Goal: Task Accomplishment & Management: Complete application form

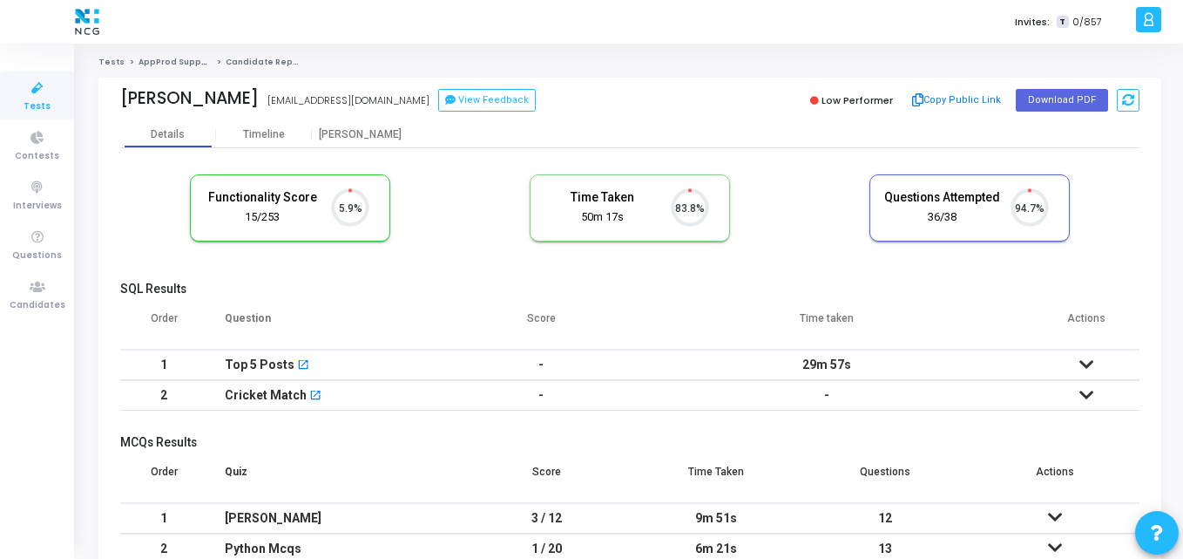
scroll to position [37, 44]
click at [32, 291] on icon at bounding box center [37, 287] width 37 height 22
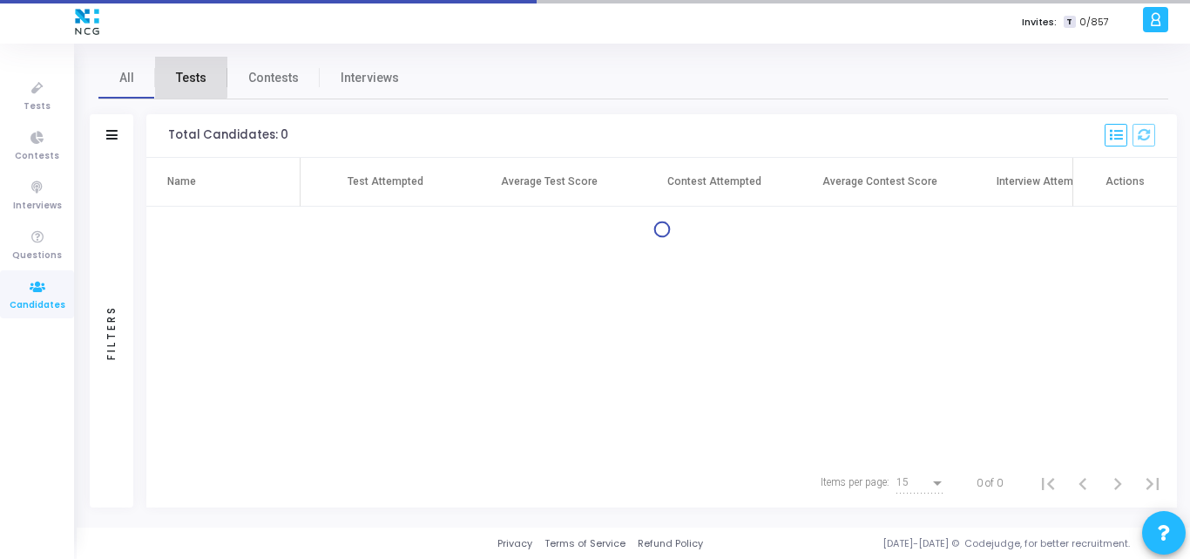
click at [180, 69] on span "Tests" at bounding box center [191, 78] width 30 height 18
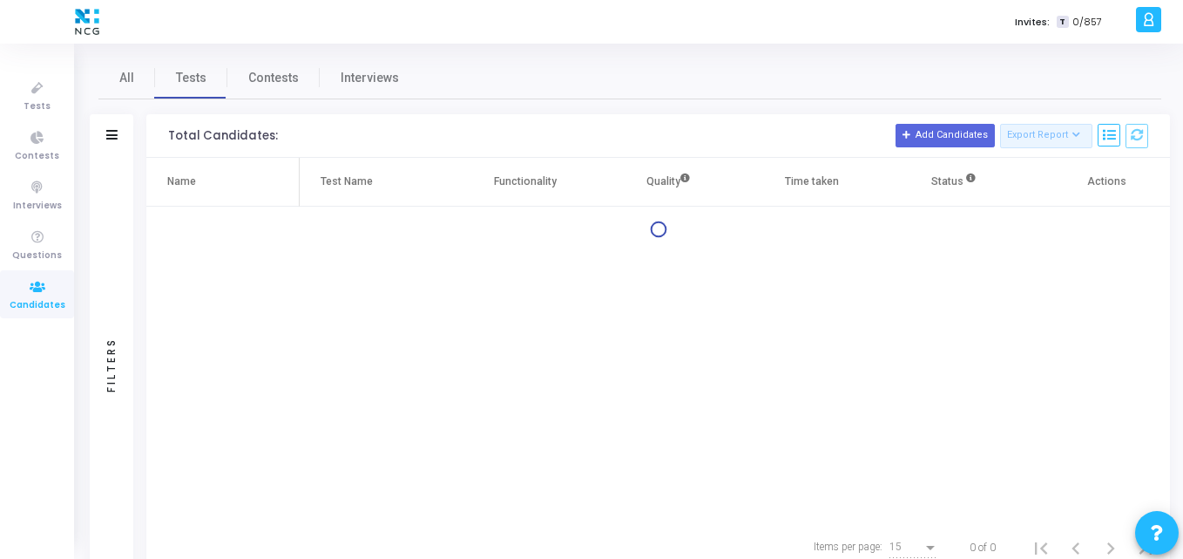
click at [97, 134] on div "Filters" at bounding box center [112, 136] width 44 height 44
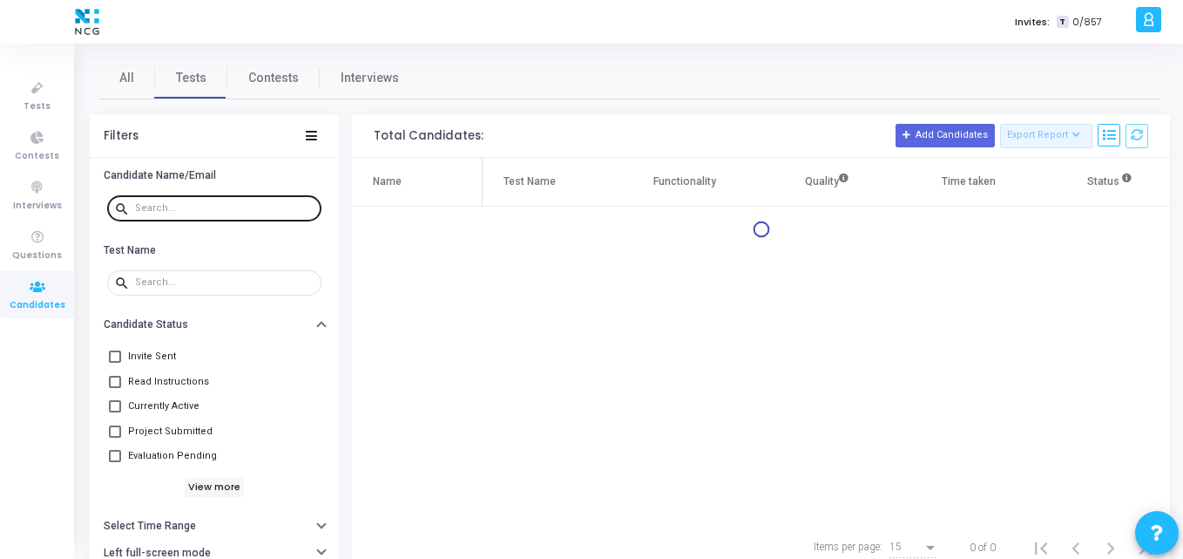
click at [196, 211] on input "text" at bounding box center [224, 208] width 179 height 10
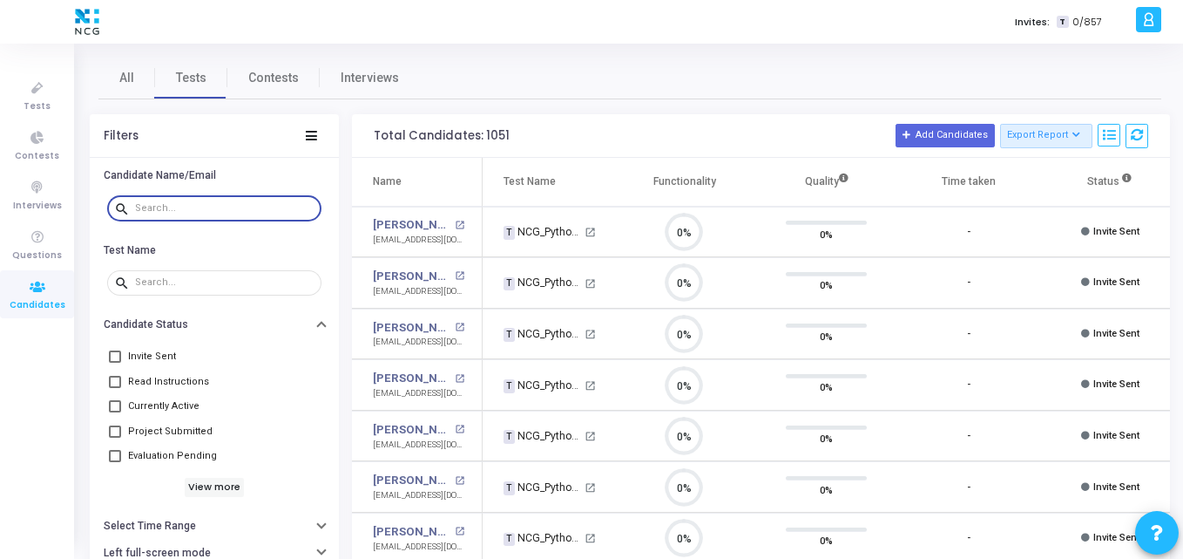
paste input "[EMAIL_ADDRESS][DOMAIN_NAME]"
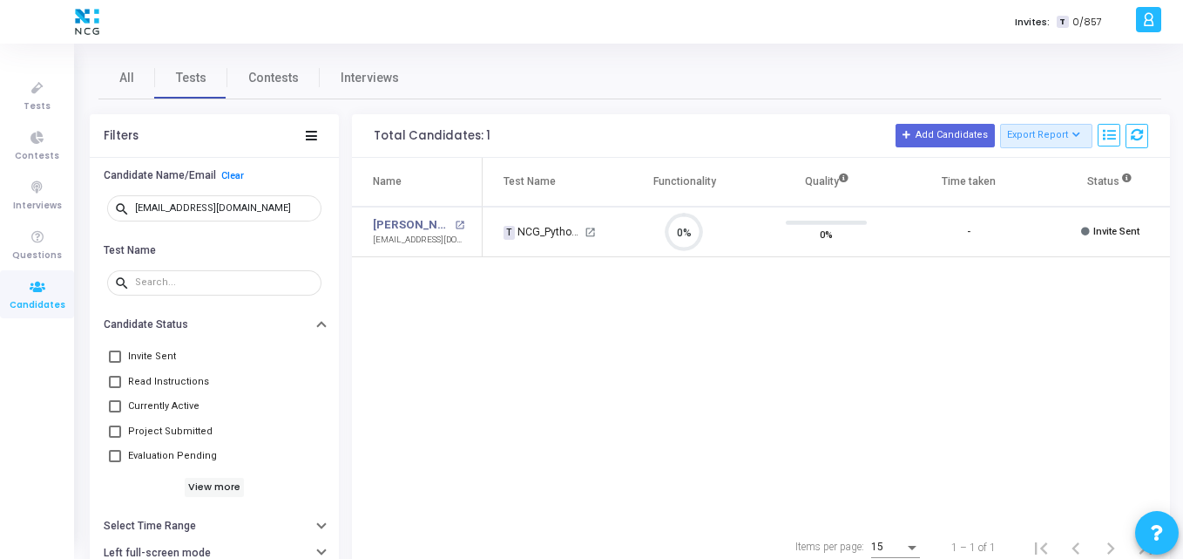
click at [501, 281] on div "Name Test Name Functionality Quality Time taken Status Actions [PERSON_NAME] op…" at bounding box center [761, 340] width 818 height 365
click at [464, 390] on div "Name Test Name Functionality Quality Time taken Status Actions [PERSON_NAME] op…" at bounding box center [761, 340] width 818 height 365
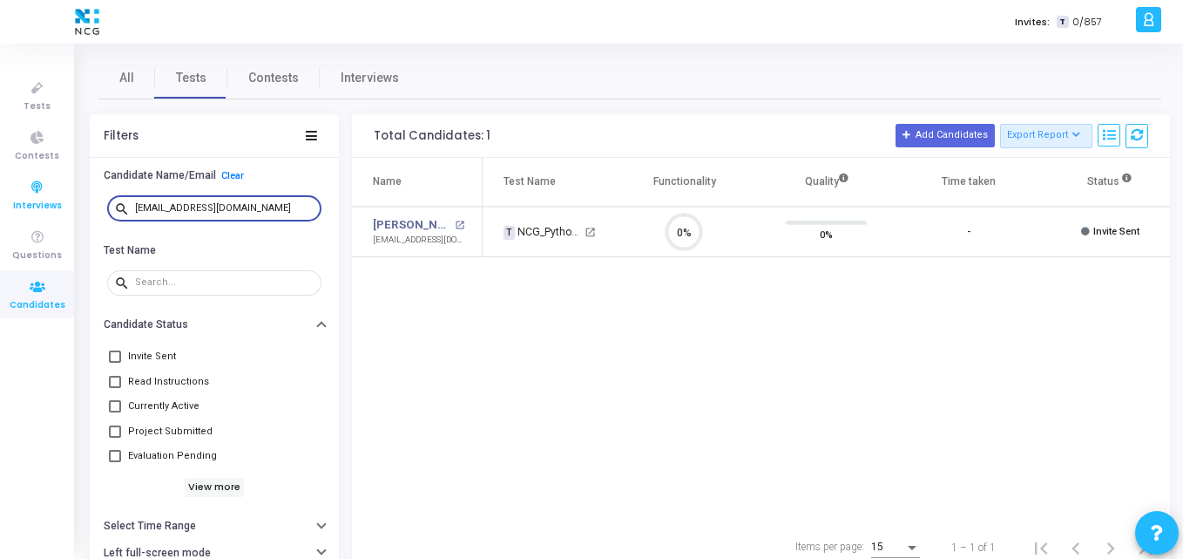
drag, startPoint x: 255, startPoint y: 208, endPoint x: 2, endPoint y: 193, distance: 254.0
click at [2, 193] on div "Tests Contests Interviews Questions Candidates Invites: T 0/857 K Kajal Setting…" at bounding box center [591, 279] width 1183 height 559
paste input "birwadkaraniket@y"
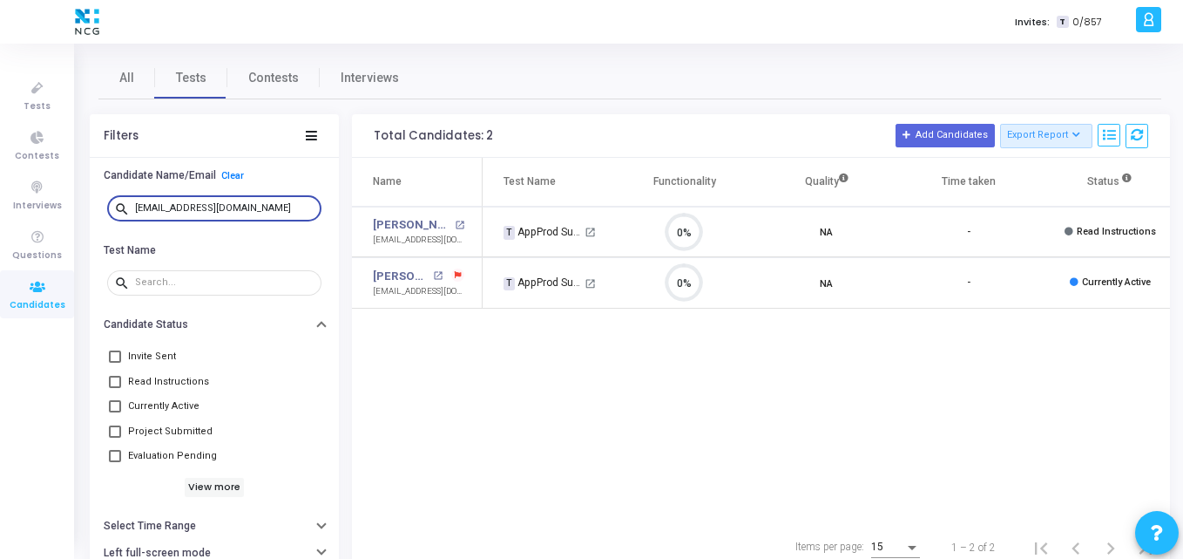
scroll to position [0, 153]
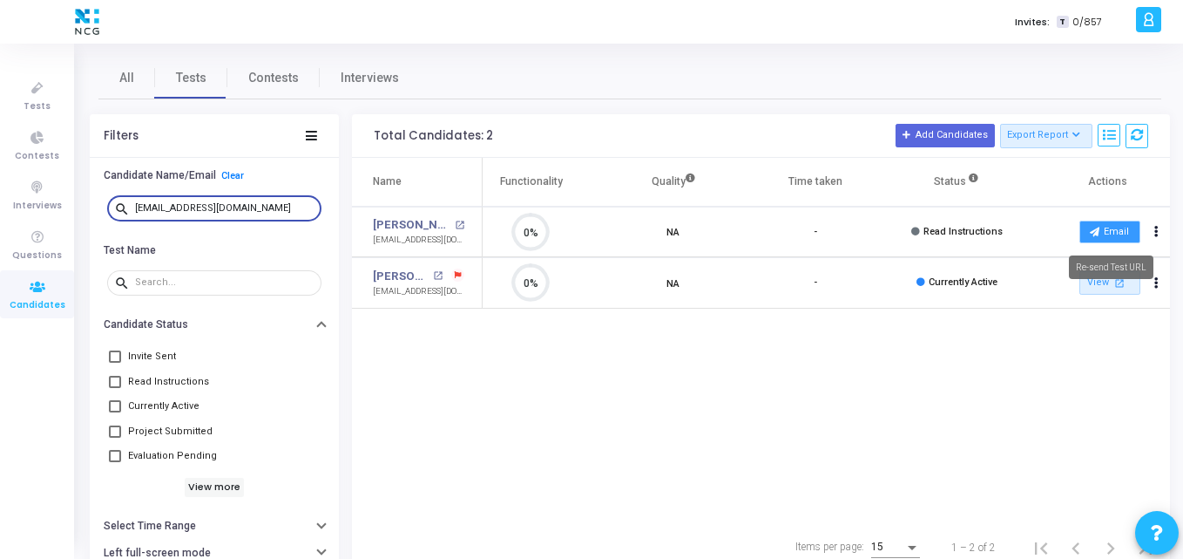
type input "[EMAIL_ADDRESS][DOMAIN_NAME]"
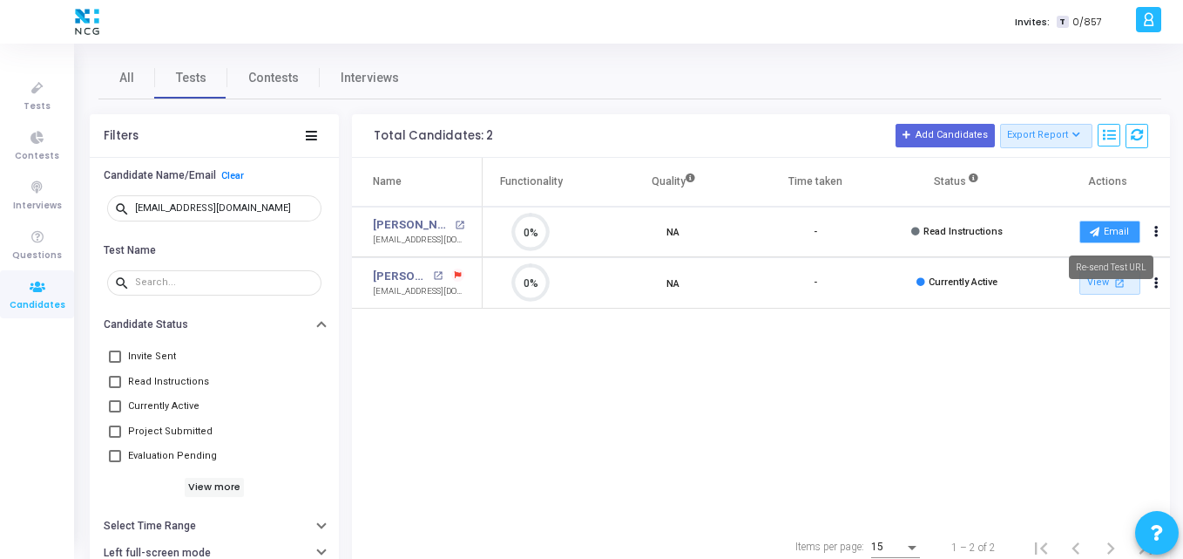
click at [1120, 236] on button "Email" at bounding box center [1110, 231] width 61 height 23
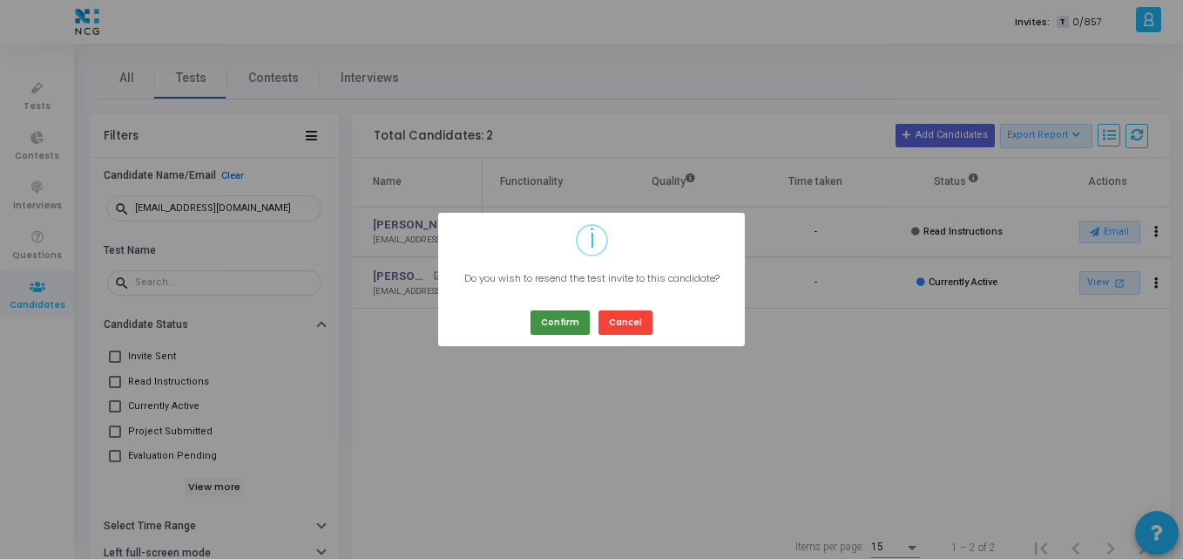
click at [577, 319] on button "Confirm" at bounding box center [560, 322] width 59 height 24
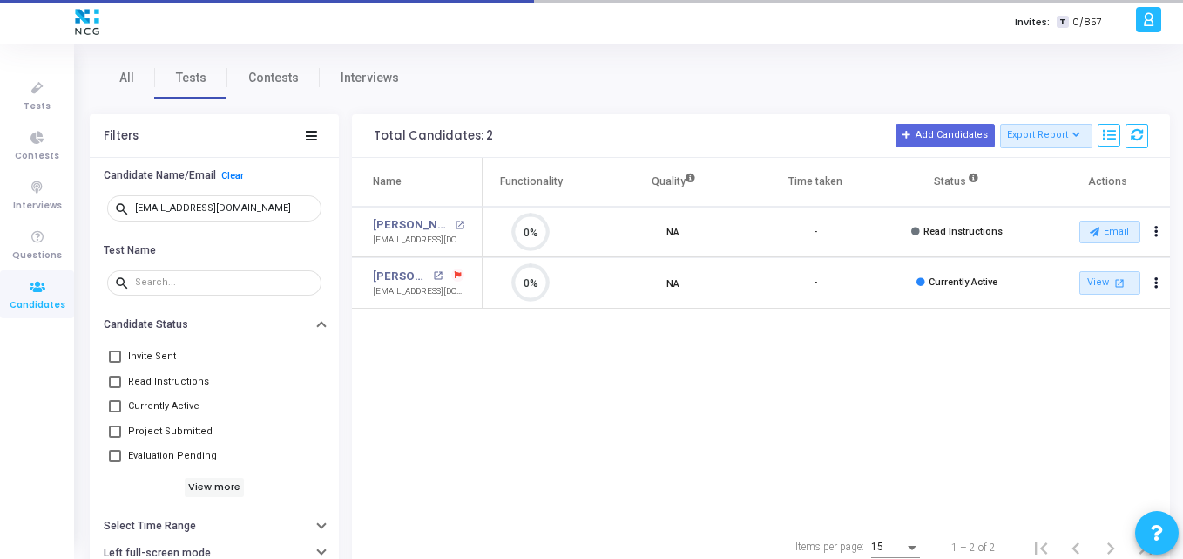
click at [657, 389] on div "Name Test Name Functionality Quality Time taken Status Actions [PERSON_NAME] op…" at bounding box center [761, 340] width 818 height 365
click at [31, 76] on link "Tests" at bounding box center [37, 95] width 74 height 48
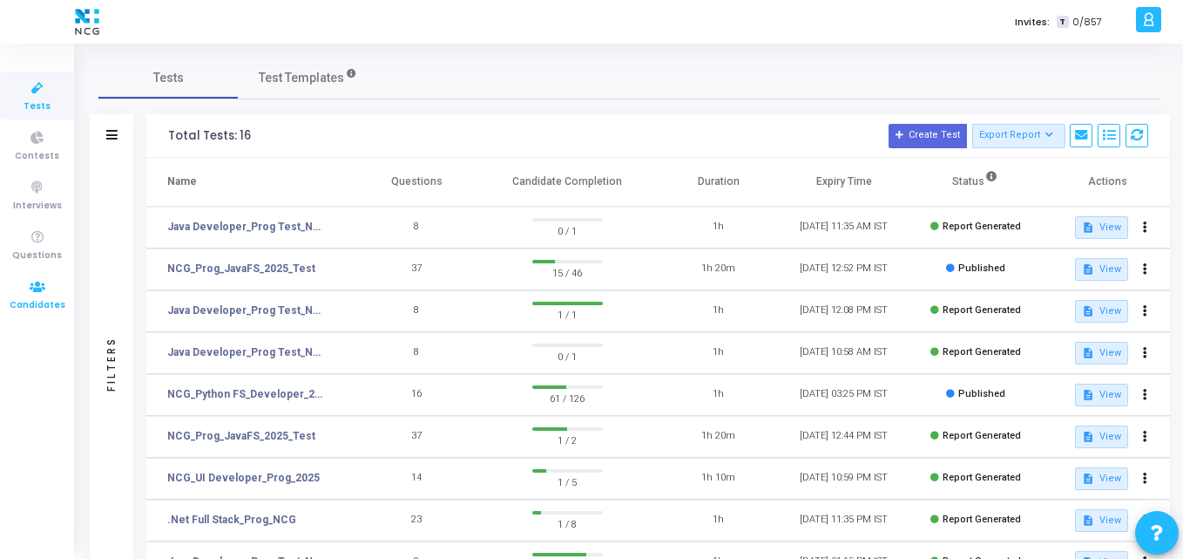
click at [39, 298] on span "Candidates" at bounding box center [38, 305] width 56 height 15
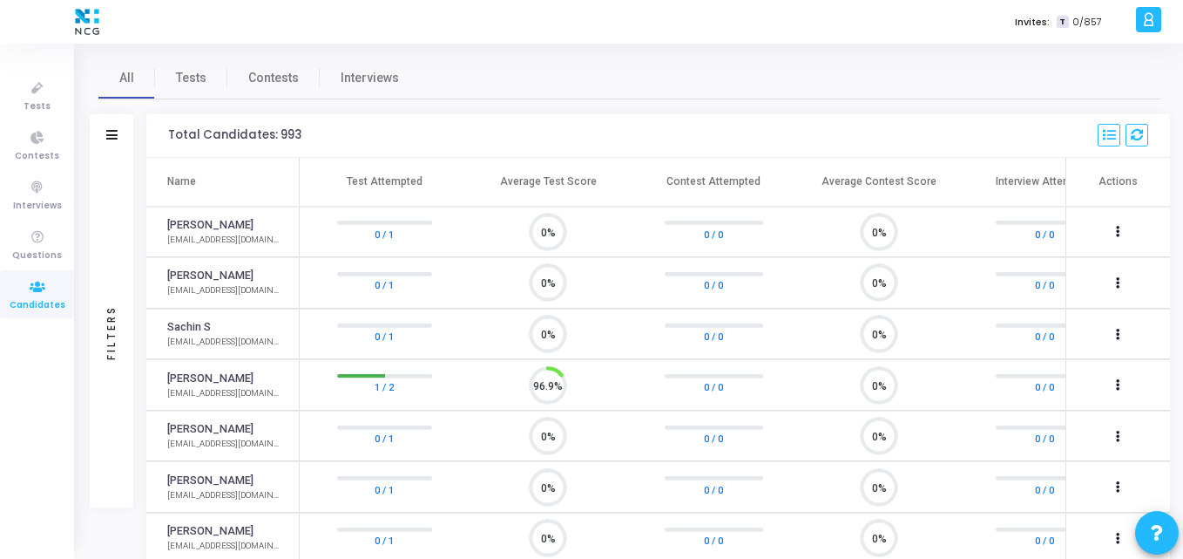
scroll to position [37, 44]
click at [496, 139] on h3 "Total Candidates: 993 Name Added On Test Attempted Average Test Score Last Test…" at bounding box center [658, 136] width 980 height 24
click at [481, 117] on div "Total Candidates: 993 Name Added On Test Attempted Average Test Score Last Test…" at bounding box center [658, 136] width 1024 height 44
click at [464, 124] on h3 "Total Candidates: 993 Name Added On Test Attempted Average Test Score Last Test…" at bounding box center [658, 136] width 980 height 24
click at [190, 91] on link "Tests" at bounding box center [191, 78] width 72 height 42
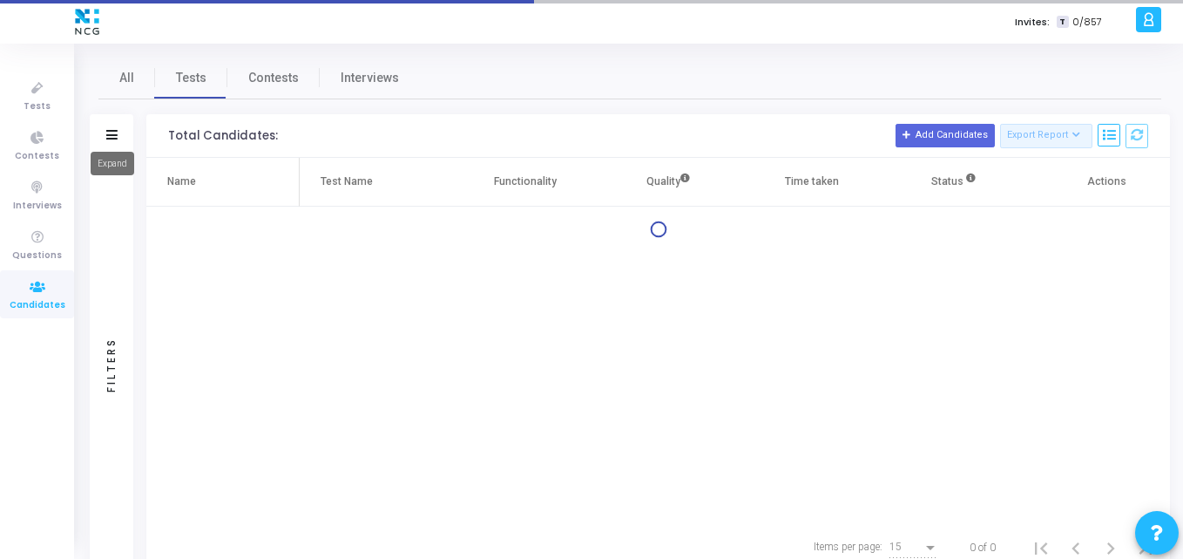
click at [113, 134] on icon at bounding box center [111, 135] width 11 height 10
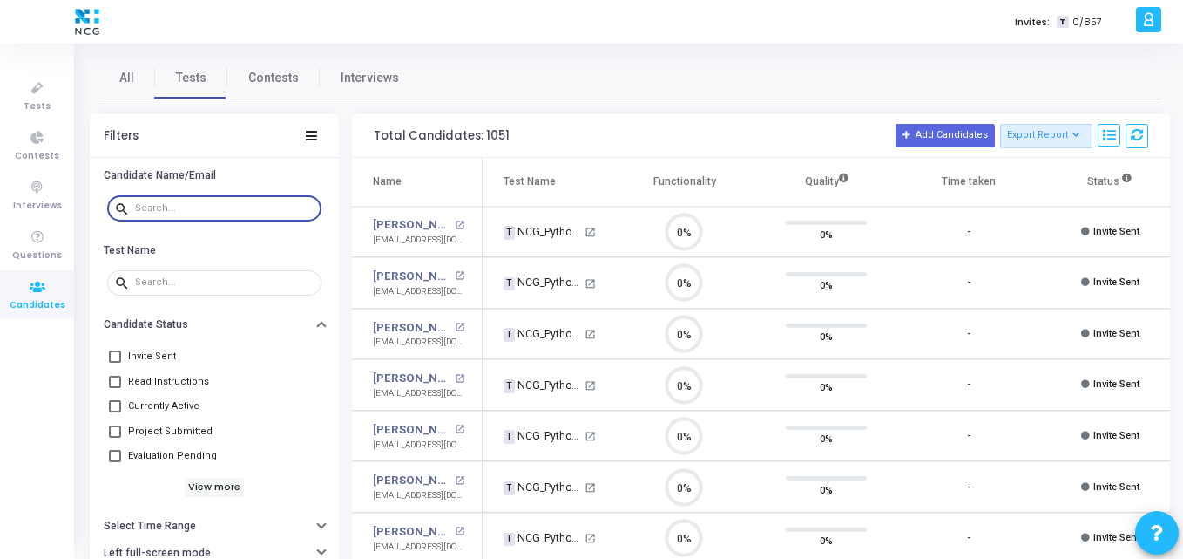
click at [196, 211] on input "text" at bounding box center [224, 208] width 179 height 10
paste input "[EMAIL_ADDRESS][DOMAIN_NAME]"
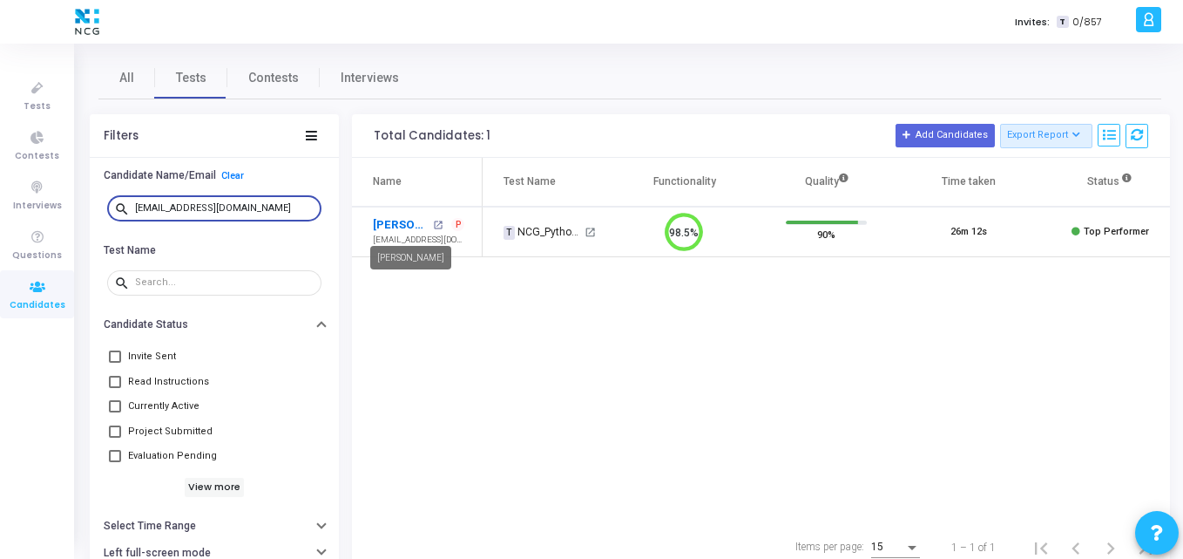
type input "[EMAIL_ADDRESS][DOMAIN_NAME]"
click at [398, 224] on link "[PERSON_NAME]" at bounding box center [401, 224] width 56 height 17
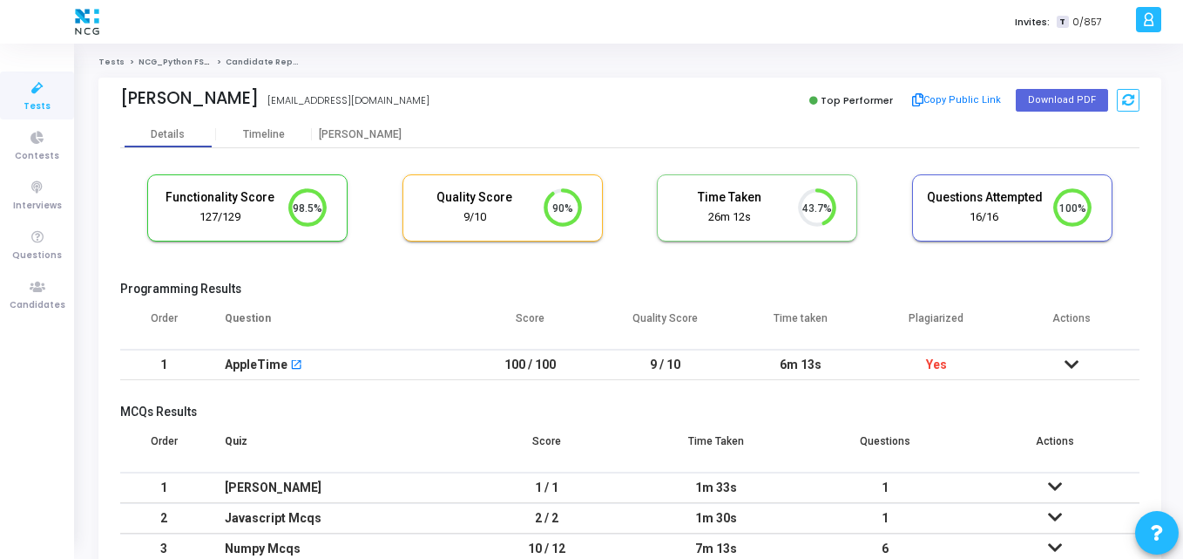
click at [577, 314] on th "Score" at bounding box center [531, 325] width 136 height 49
click at [394, 253] on div "Functionality Score 127/129 98.5% Quality Score 9/10 90% Time Taken calculated …" at bounding box center [629, 217] width 1019 height 102
click at [38, 112] on span "Tests" at bounding box center [37, 106] width 27 height 15
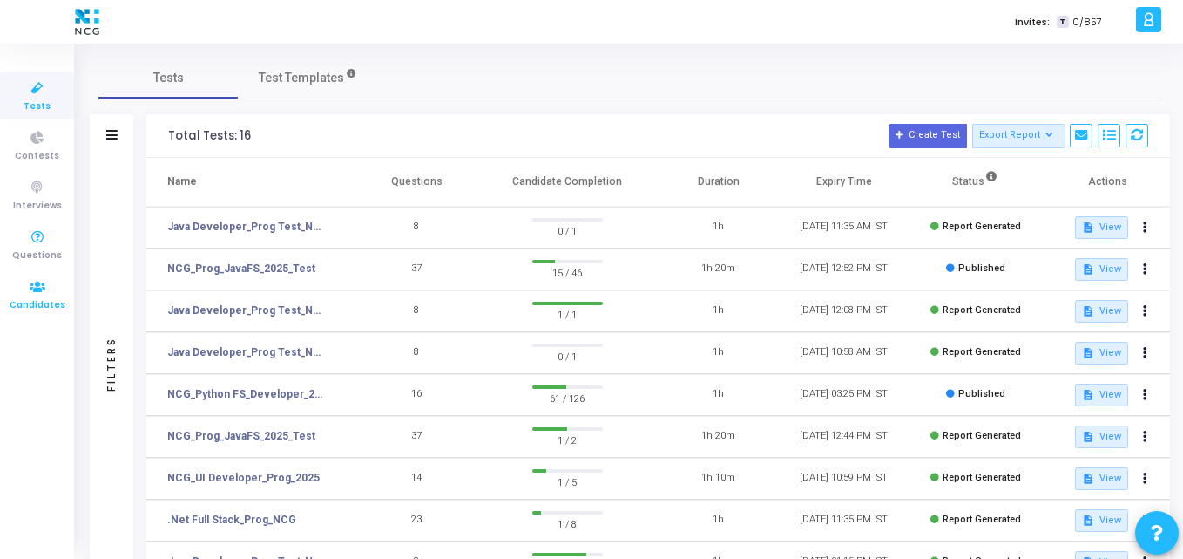
click at [34, 276] on icon at bounding box center [37, 287] width 37 height 22
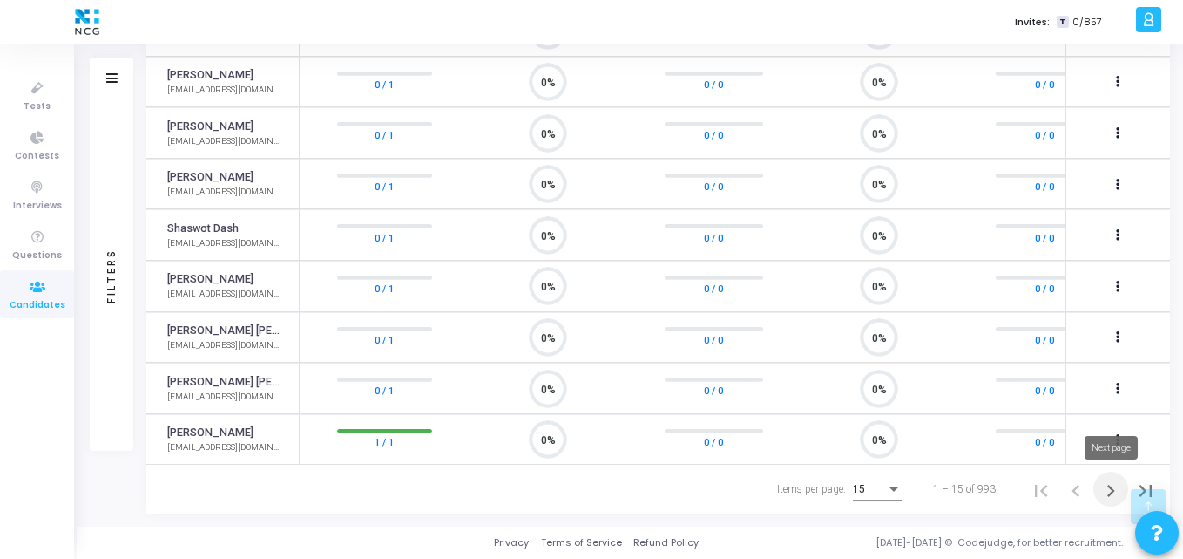
click at [1104, 491] on icon "Next page" at bounding box center [1111, 490] width 24 height 24
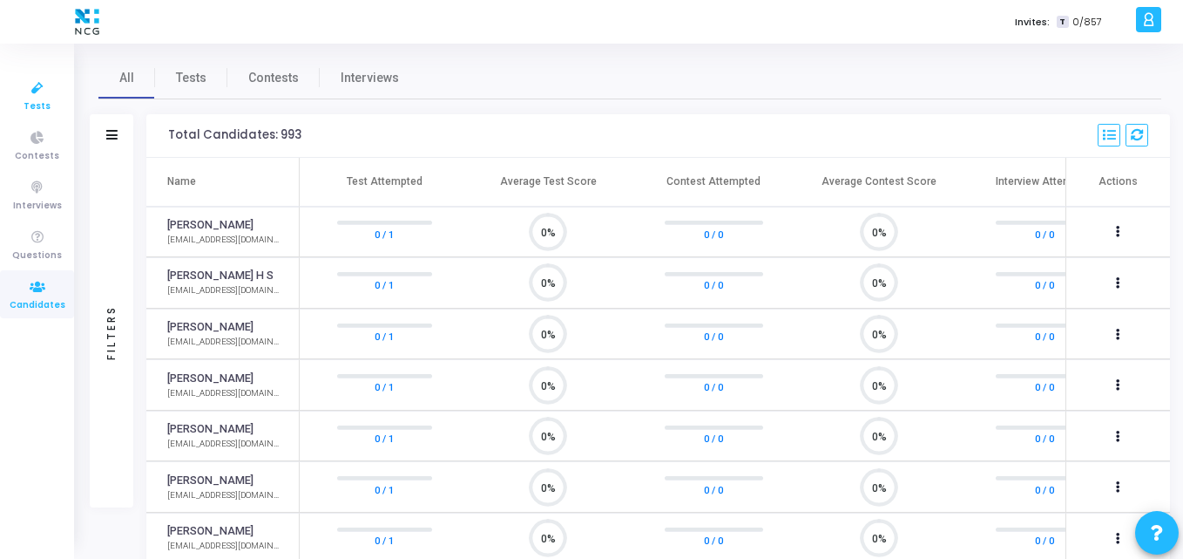
click at [35, 91] on icon at bounding box center [37, 89] width 37 height 22
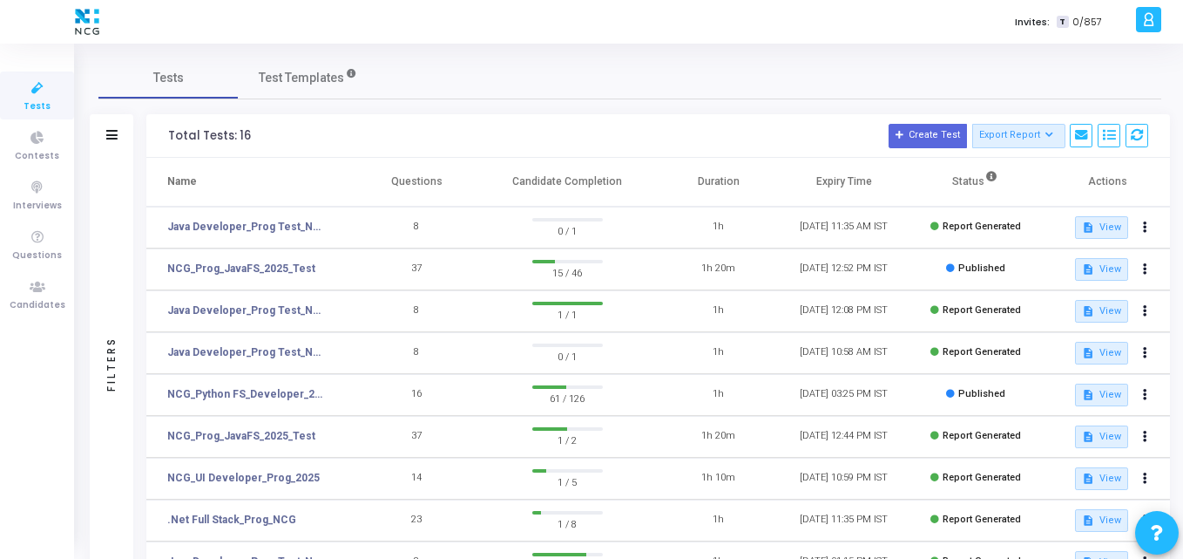
click at [326, 156] on div "Total Tests: 16 Create Test Export Report Id Name Job Role Questions Candidate …" at bounding box center [658, 136] width 1024 height 44
click at [410, 82] on div "Tests Test Templates" at bounding box center [629, 78] width 1063 height 42
click at [297, 71] on span "Test Templates" at bounding box center [301, 78] width 85 height 18
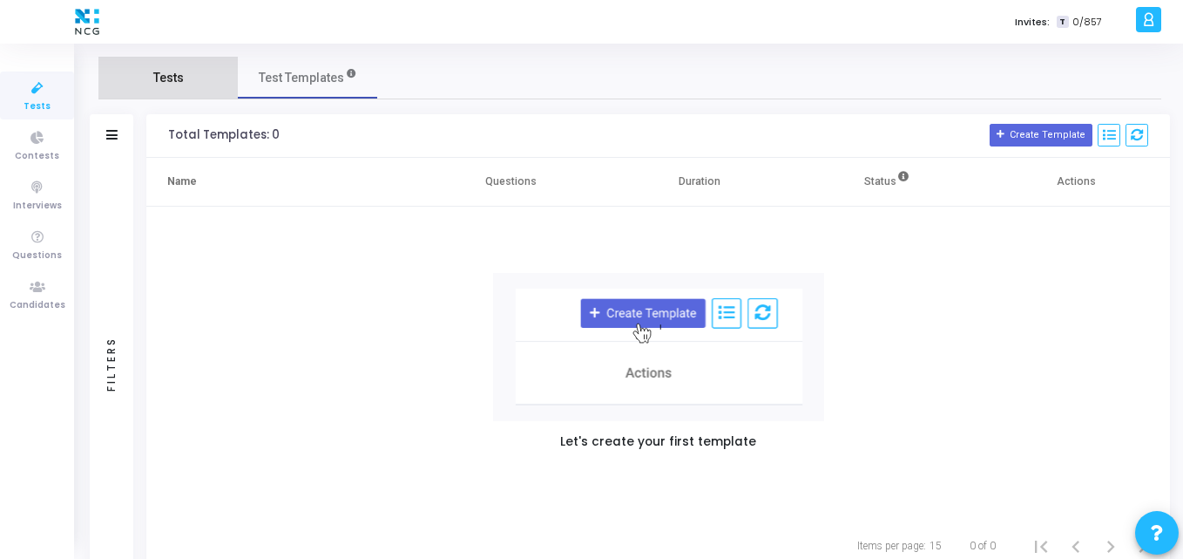
click at [179, 80] on span "Tests" at bounding box center [168, 78] width 30 height 18
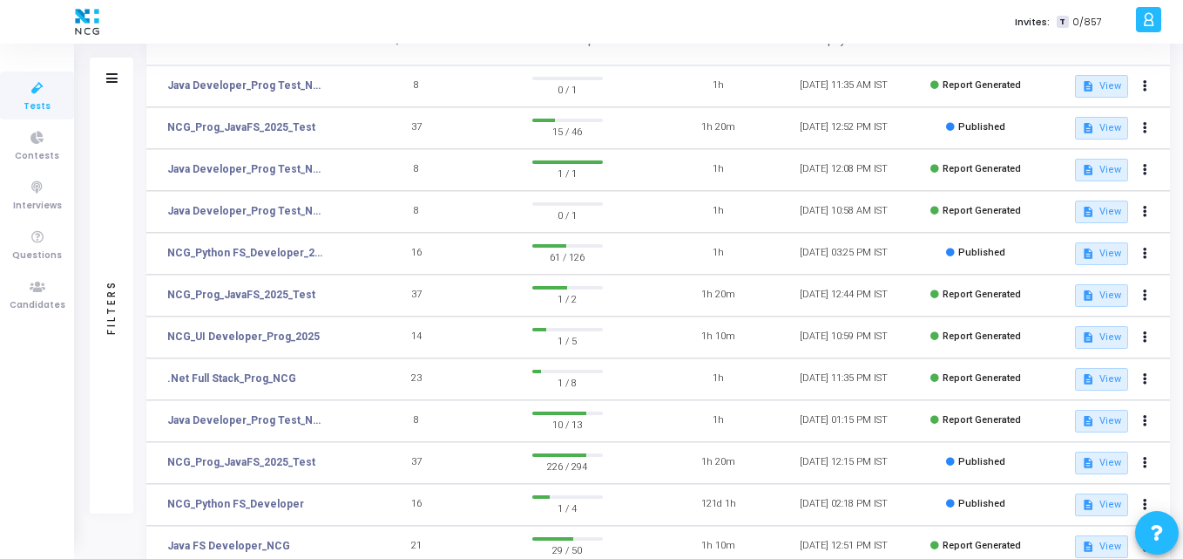
scroll to position [142, 0]
click at [275, 460] on link "NCG_Prog_JavaFS_2025_Test" at bounding box center [241, 461] width 148 height 16
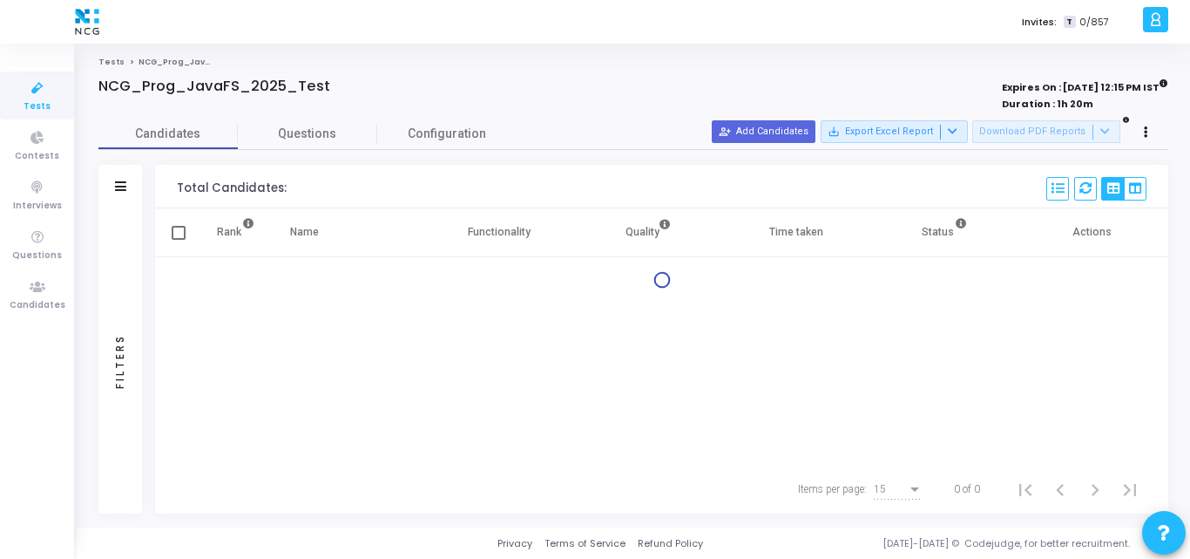
click at [777, 119] on div "Candidates Questions Configuration" at bounding box center [633, 134] width 1070 height 30
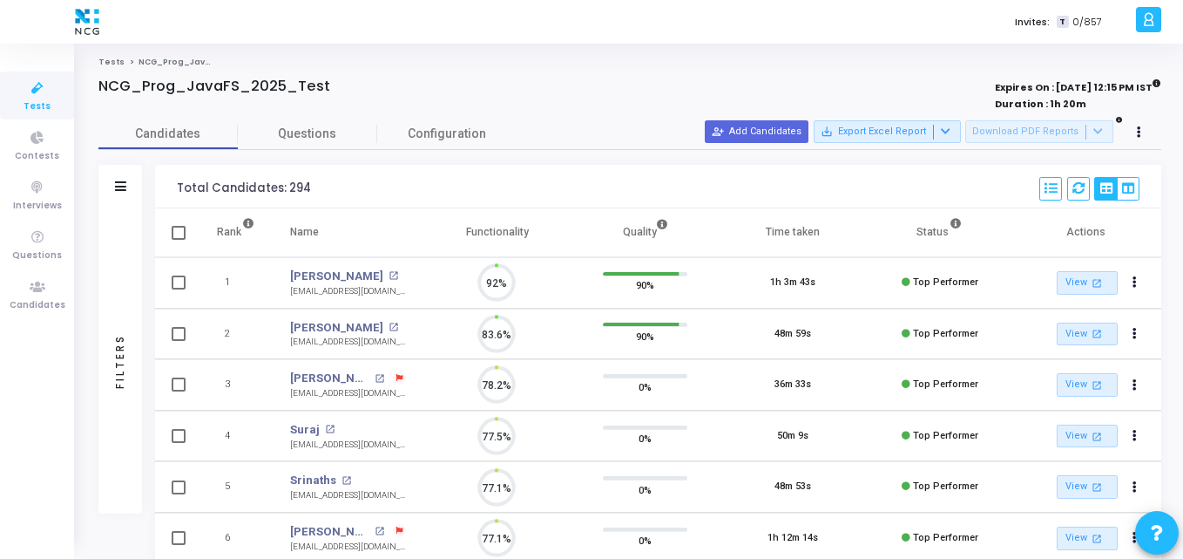
scroll to position [37, 44]
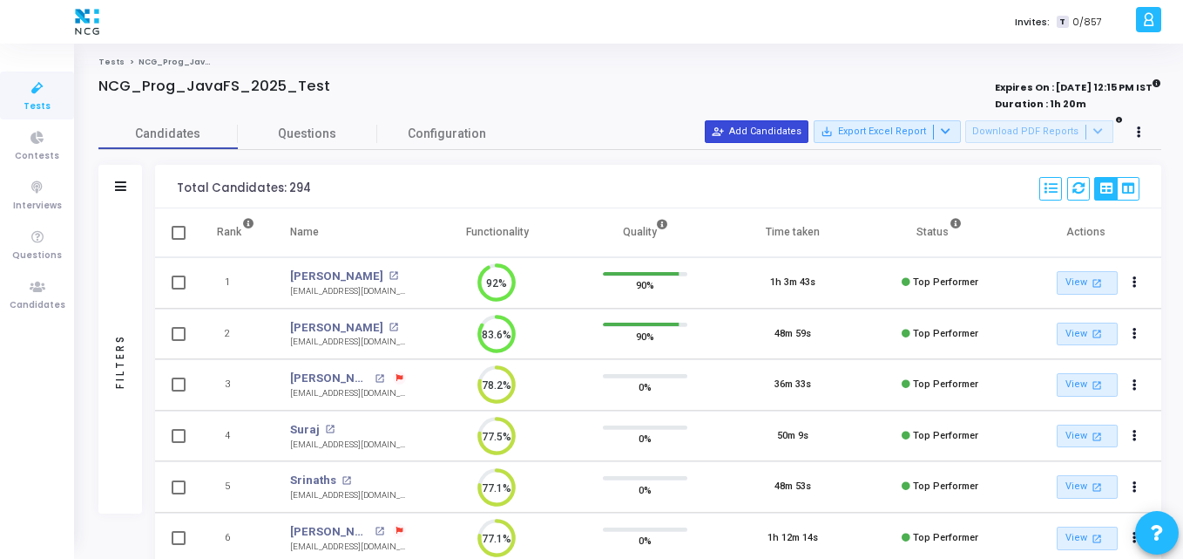
click at [734, 139] on button "person_add_alt Add Candidates" at bounding box center [757, 131] width 104 height 23
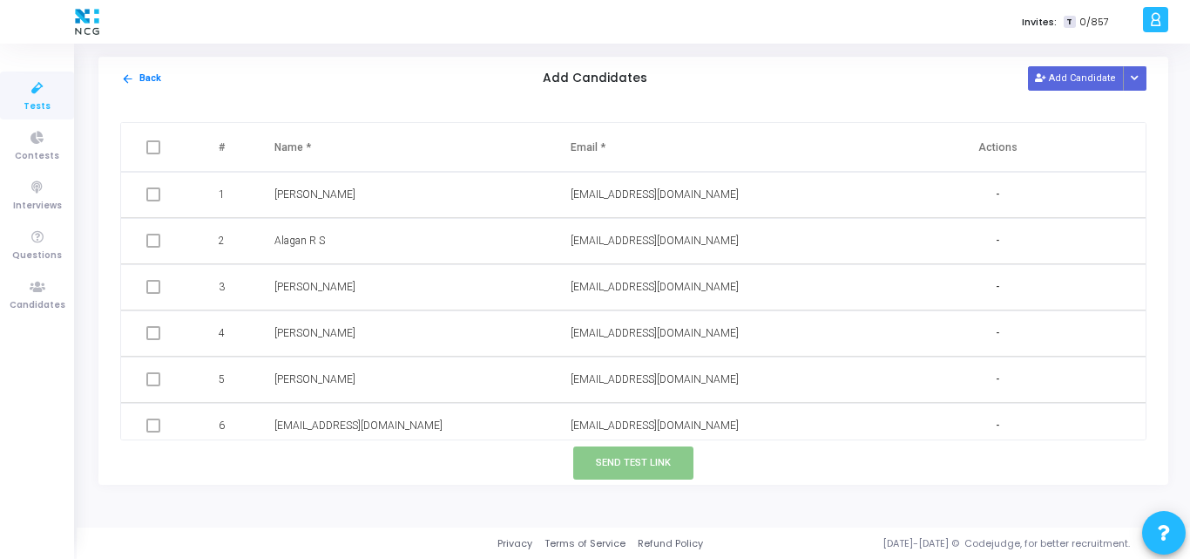
click at [591, 423] on span "[EMAIL_ADDRESS][DOMAIN_NAME]" at bounding box center [655, 425] width 168 height 12
click at [1064, 77] on button "Add Candidate" at bounding box center [1076, 78] width 96 height 24
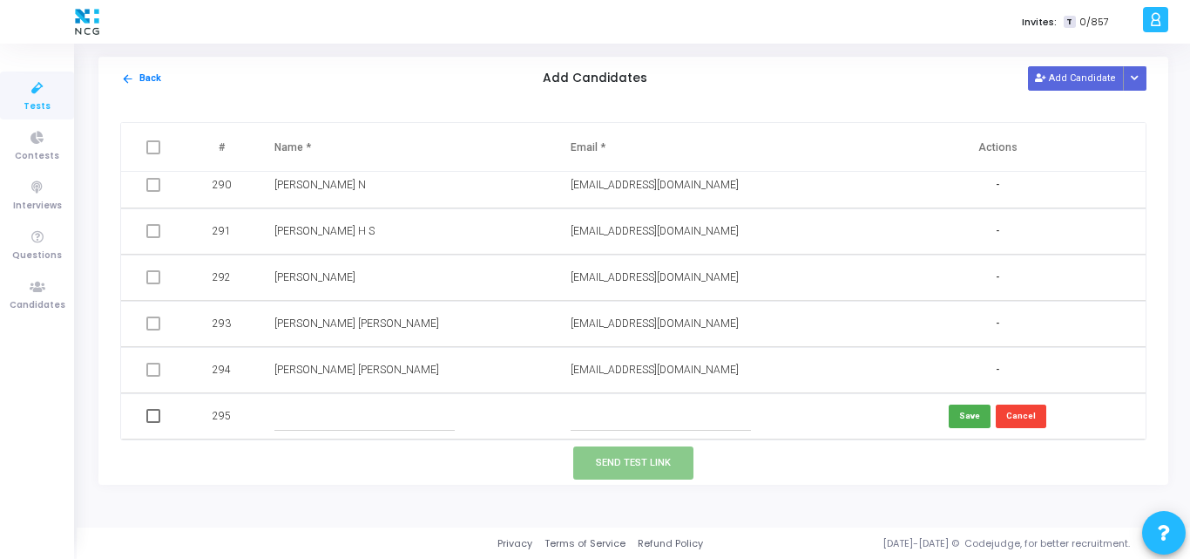
click at [613, 422] on input "text" at bounding box center [661, 416] width 180 height 29
paste input "[EMAIL_ADDRESS][DOMAIN_NAME]"
type input "[EMAIL_ADDRESS][DOMAIN_NAME]"
paste input "Villan Prabhu"
click at [345, 408] on input "Villan Prabhu" at bounding box center [364, 416] width 180 height 29
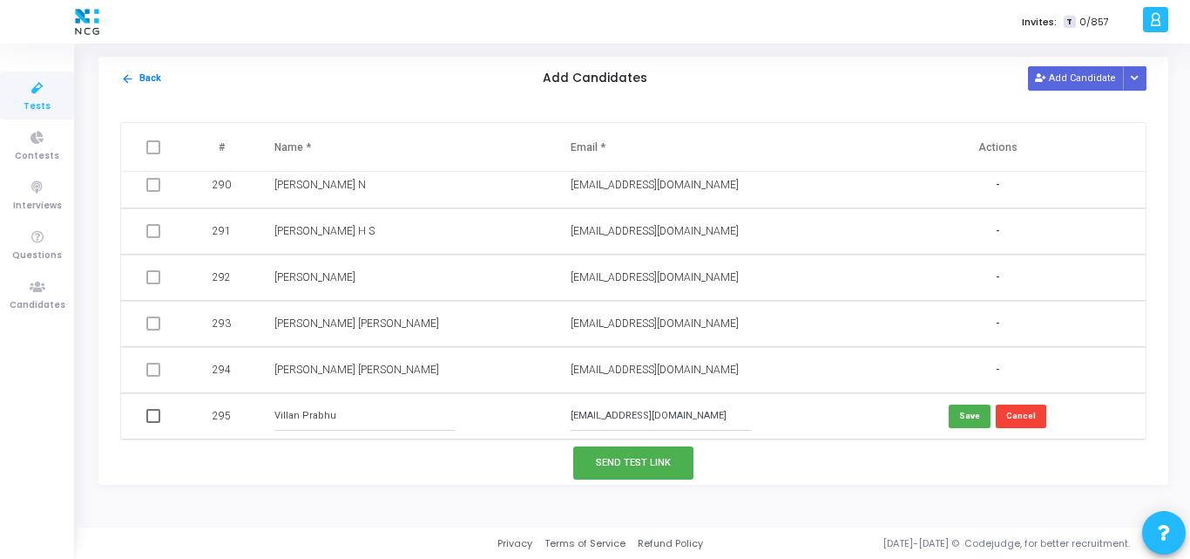
type input "Villan Prabhu"
drag, startPoint x: 889, startPoint y: 422, endPoint x: 972, endPoint y: 408, distance: 83.9
click at [972, 408] on td "Save Cancel" at bounding box center [998, 416] width 296 height 46
click at [972, 408] on button "Save" at bounding box center [970, 416] width 42 height 24
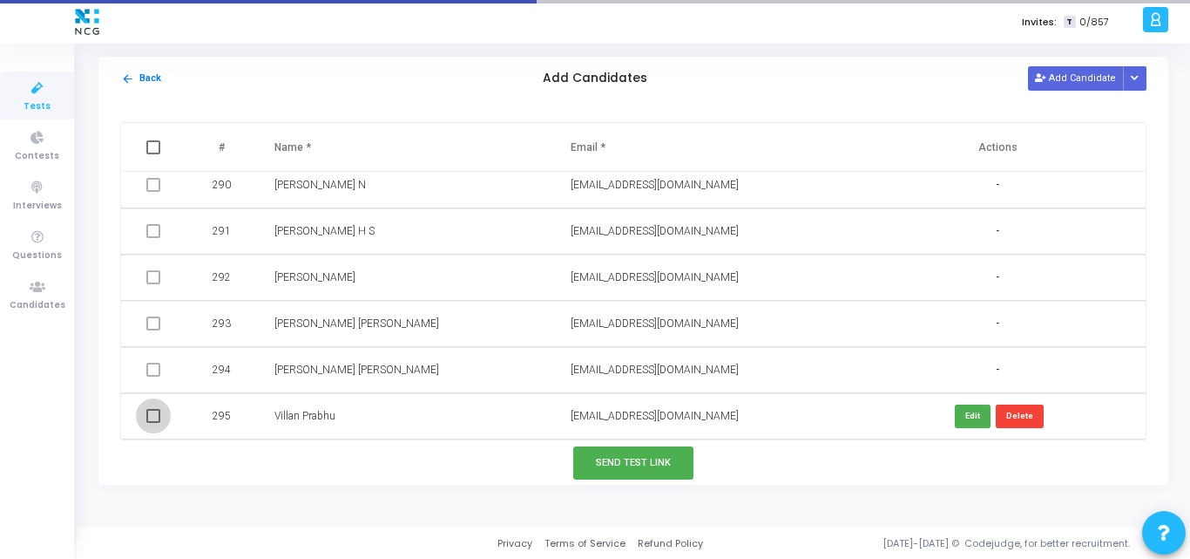
click at [153, 413] on span at bounding box center [153, 416] width 14 height 14
click at [153, 423] on input "checkbox" at bounding box center [152, 423] width 1 height 1
checkbox input "true"
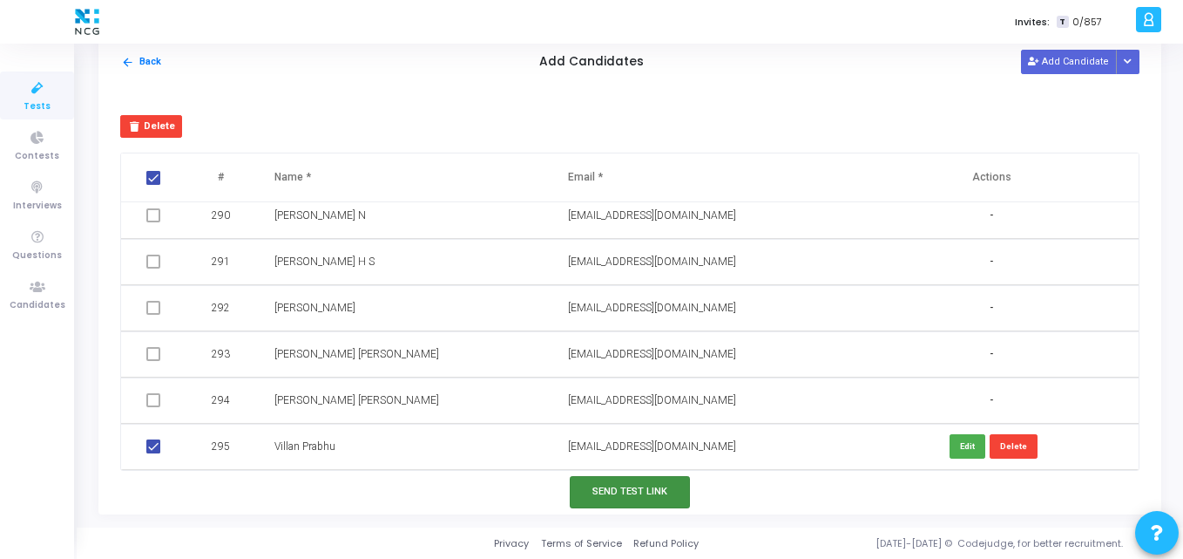
click at [612, 494] on button "Send Test Link" at bounding box center [630, 492] width 120 height 32
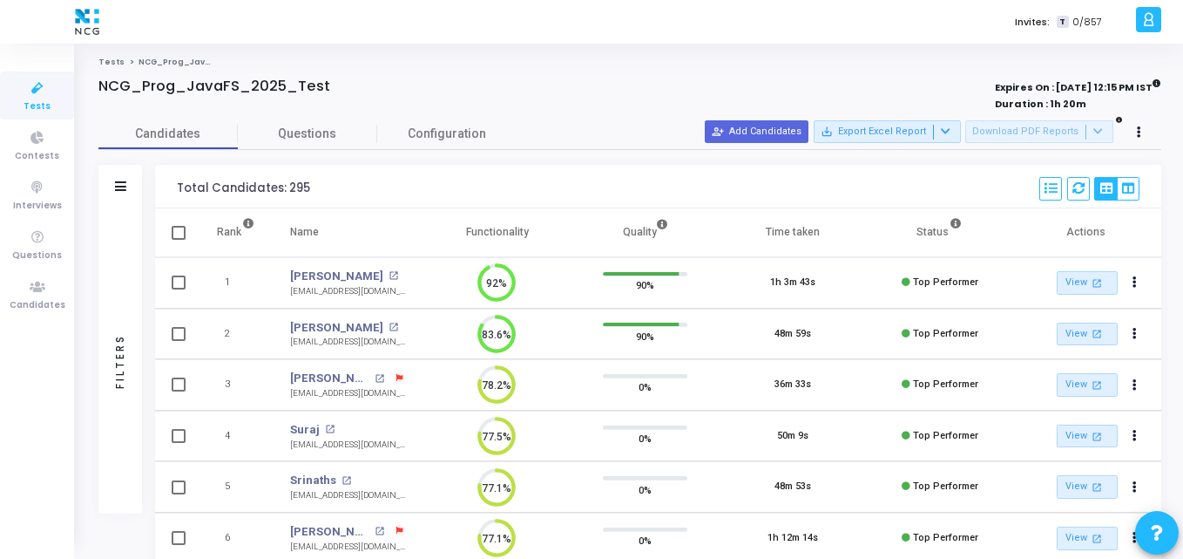
scroll to position [8, 8]
click at [361, 169] on div "Total Candidates: 295 Select S No Name Questions Functionality Quality Time Tak…" at bounding box center [658, 187] width 1006 height 44
